Goal: Transaction & Acquisition: Purchase product/service

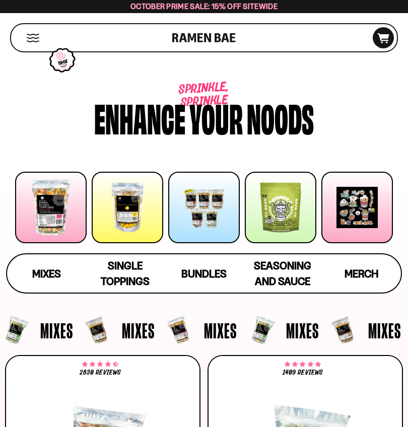
click at [54, 209] on div at bounding box center [51, 208] width 72 height 72
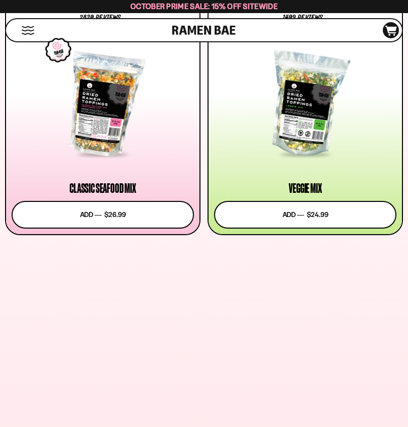
scroll to position [136, 0]
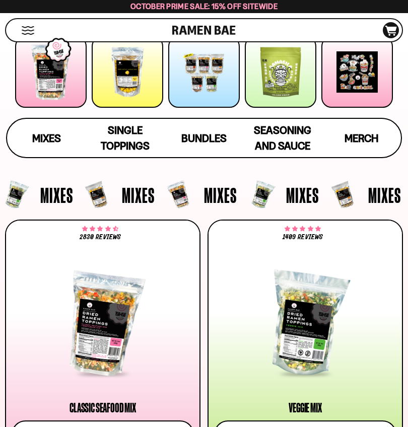
click at [215, 81] on div at bounding box center [204, 72] width 72 height 72
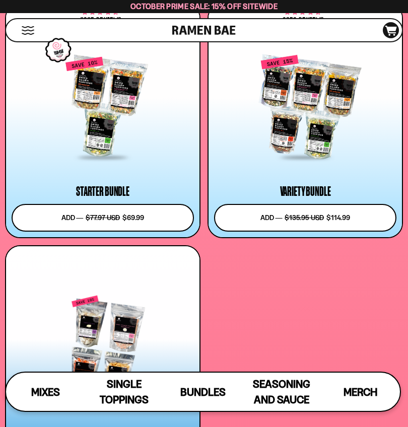
scroll to position [3582, 0]
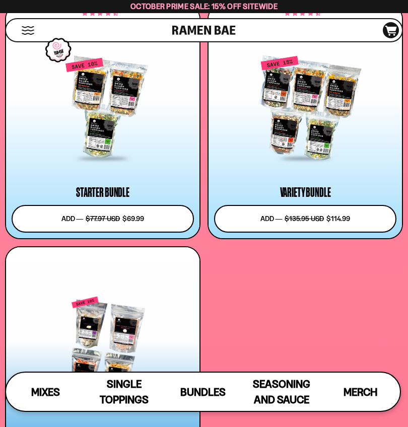
click at [110, 136] on div at bounding box center [103, 108] width 182 height 102
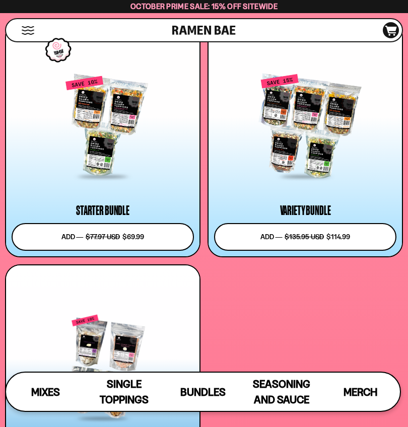
scroll to position [3571, 0]
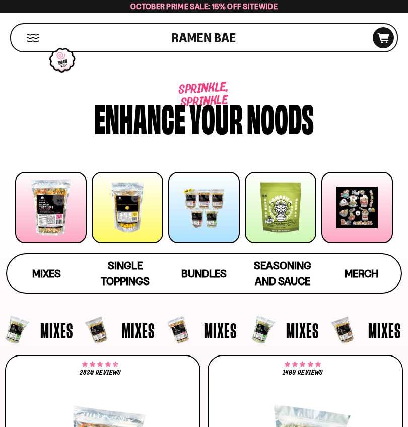
click at [49, 210] on div at bounding box center [51, 208] width 72 height 72
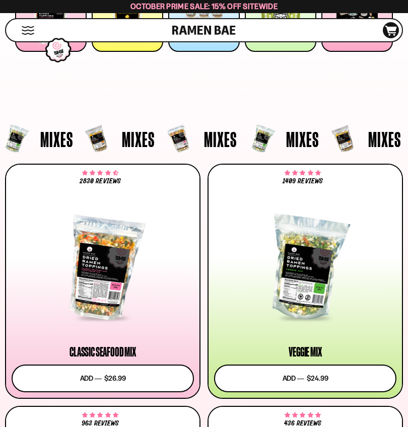
scroll to position [204, 0]
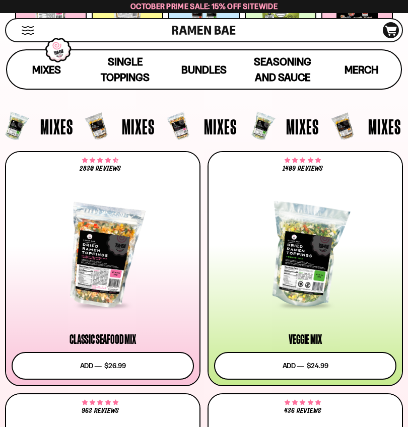
click at [198, 63] on span "Bundles" at bounding box center [203, 69] width 45 height 13
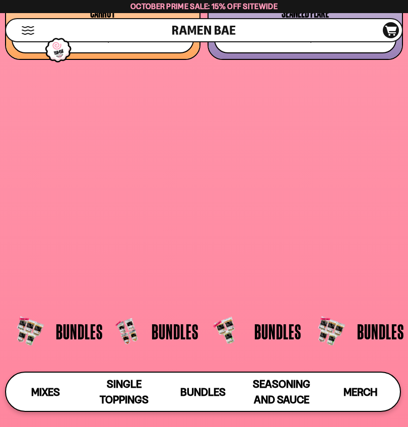
scroll to position [3599, 0]
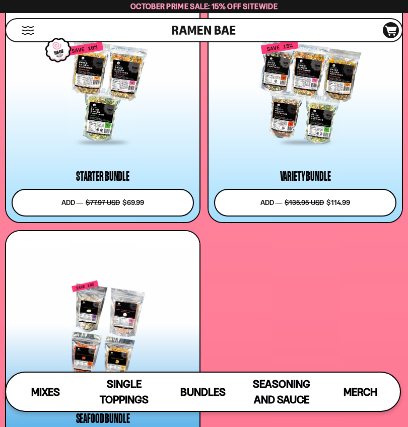
click at [110, 107] on div at bounding box center [103, 92] width 182 height 102
